Goal: Find specific page/section: Find specific page/section

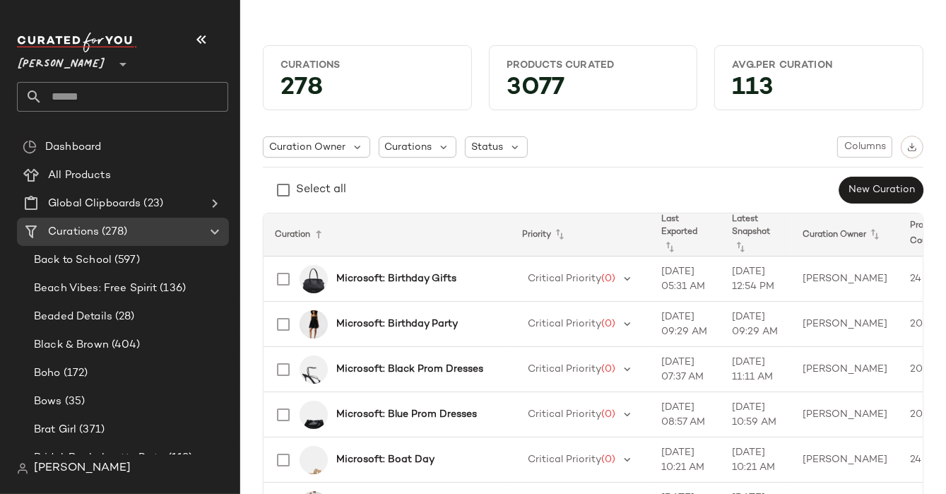
scroll to position [1152, 0]
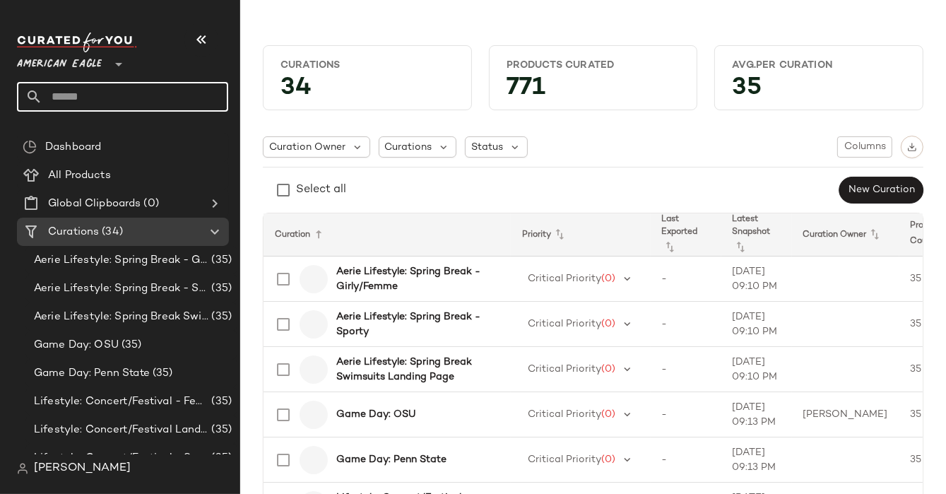
click at [85, 93] on input "text" at bounding box center [135, 97] width 186 height 30
click at [67, 65] on span "American Eagle" at bounding box center [59, 60] width 85 height 25
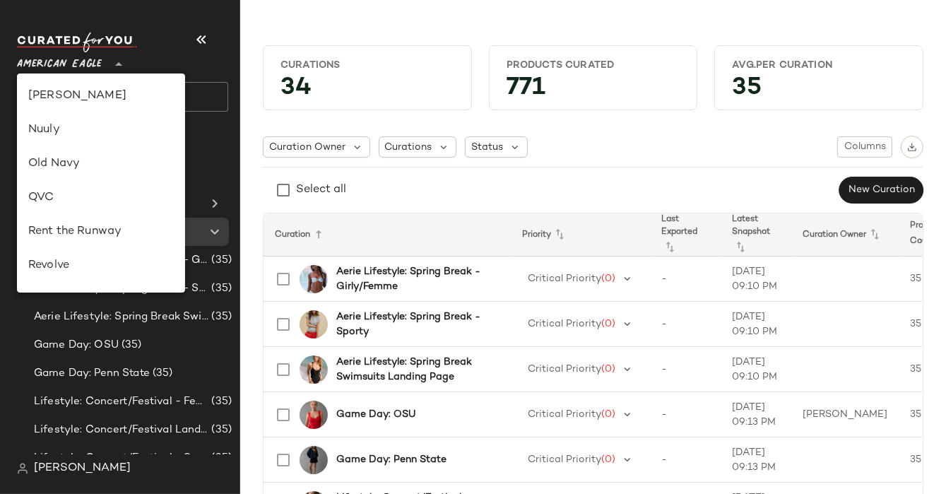
scroll to position [512, 0]
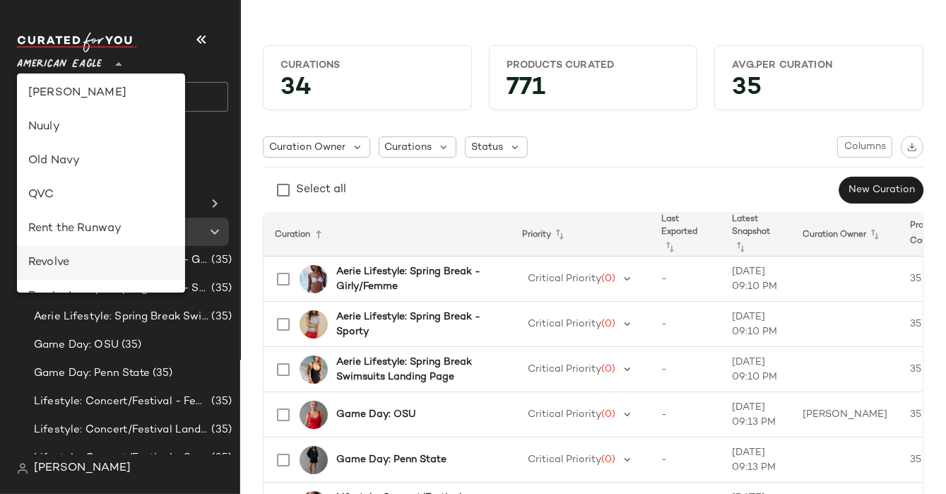
click at [49, 258] on div "Revolve" at bounding box center [101, 262] width 146 height 17
type input "**"
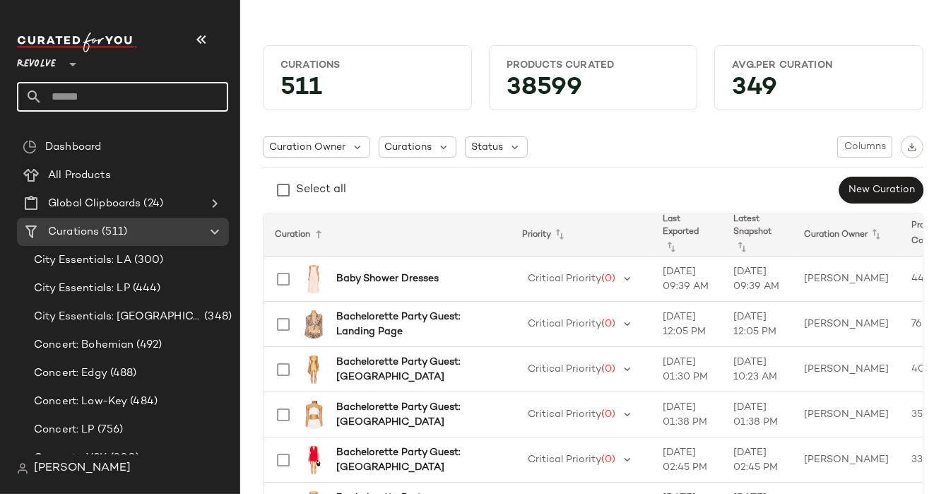
click at [60, 98] on input "text" at bounding box center [135, 97] width 186 height 30
type input "****"
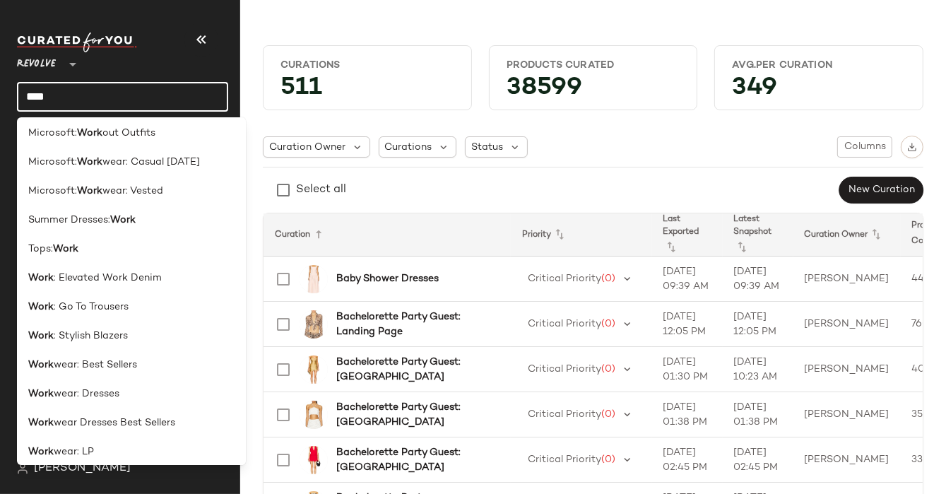
scroll to position [243, 0]
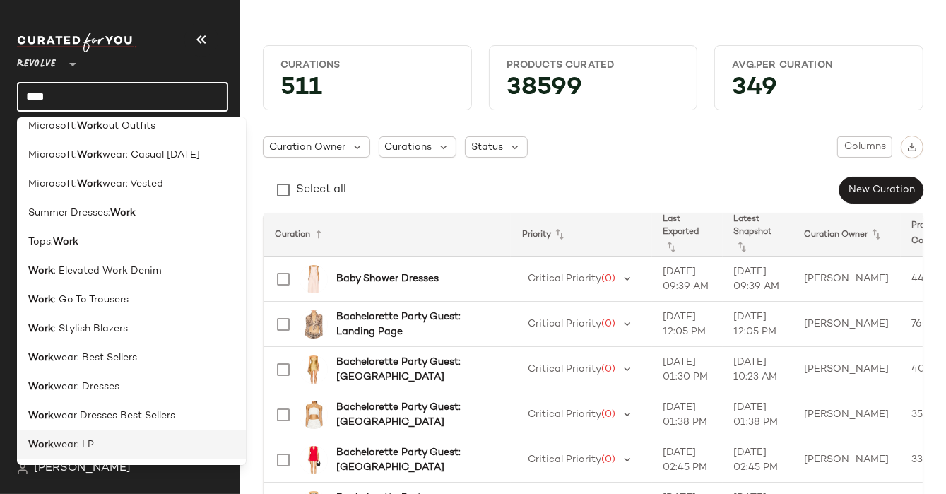
click at [74, 441] on span "wear: LP" at bounding box center [74, 445] width 40 height 15
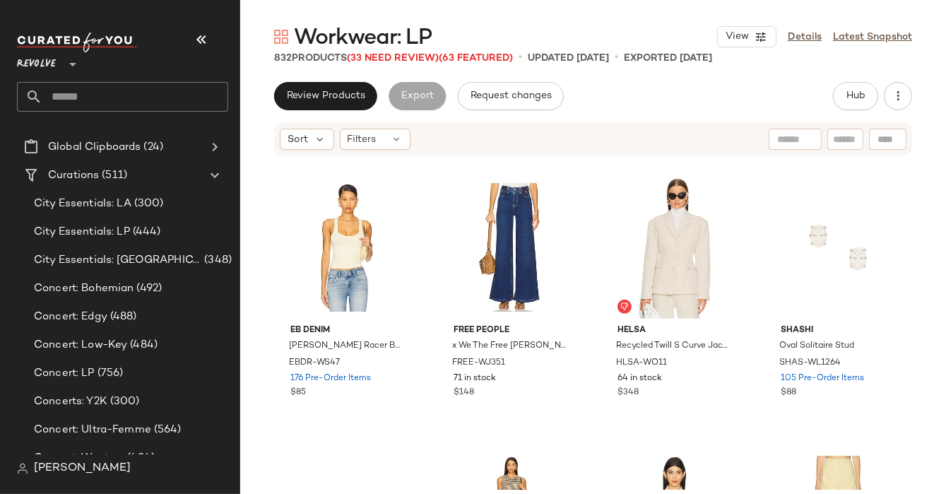
scroll to position [10098, 0]
